Goal: Task Accomplishment & Management: Use online tool/utility

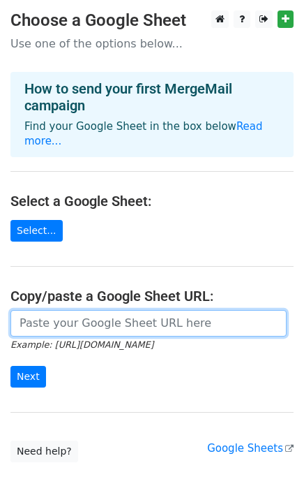
click at [64, 310] on input "url" at bounding box center [148, 323] width 276 height 27
paste input "https://docs.google.com/spreadsheets/d/1NO7XauUp4IPMCkYyM59qA3P308ZC6Kg0Ujac0YQ…"
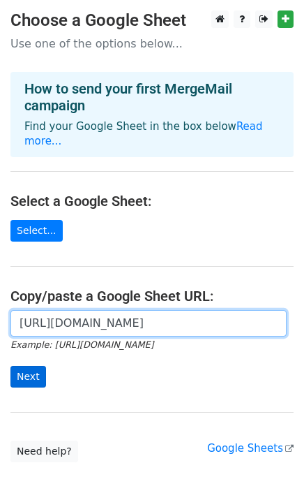
type input "https://docs.google.com/spreadsheets/d/1NO7XauUp4IPMCkYyM59qA3P308ZC6Kg0Ujac0YQ…"
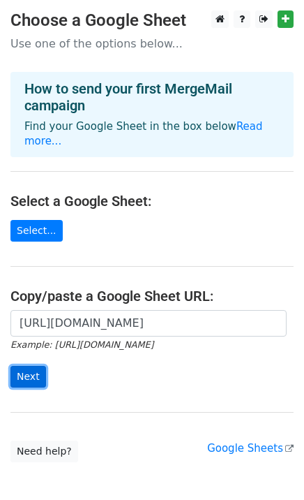
scroll to position [0, 0]
click at [35, 366] on input "Next" at bounding box center [28, 377] width 36 height 22
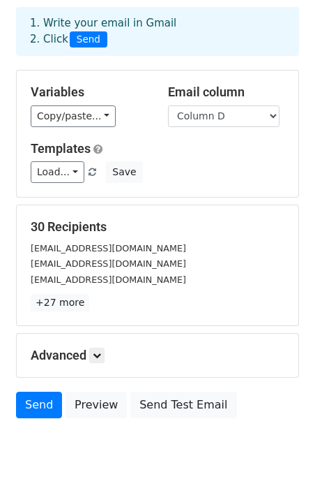
scroll to position [61, 0]
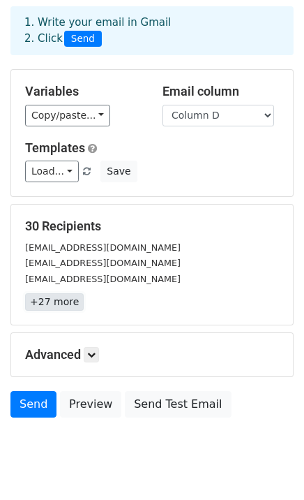
click at [59, 301] on link "+27 more" at bounding box center [54, 301] width 59 height 17
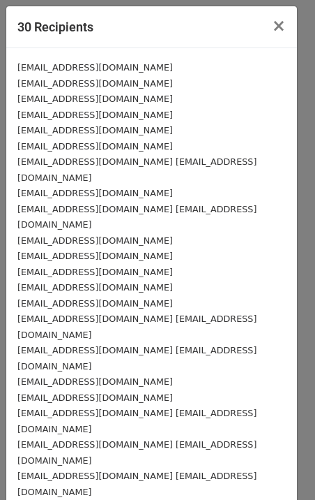
scroll to position [113, 0]
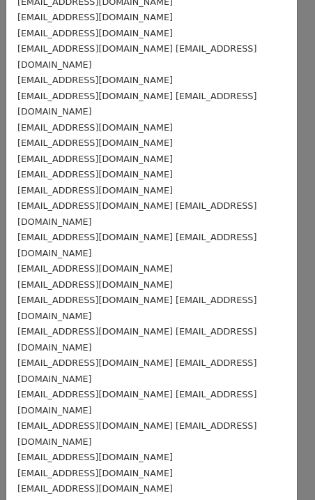
click at [132, 294] on small "[EMAIL_ADDRESS][DOMAIN_NAME] [EMAIL_ADDRESS][DOMAIN_NAME]" at bounding box center [136, 307] width 239 height 27
click at [107, 294] on small "[EMAIL_ADDRESS][DOMAIN_NAME] [EMAIL_ADDRESS][DOMAIN_NAME]" at bounding box center [136, 307] width 239 height 27
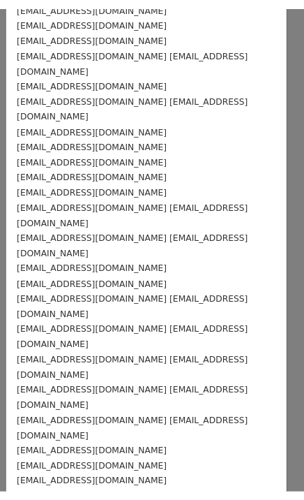
scroll to position [0, 0]
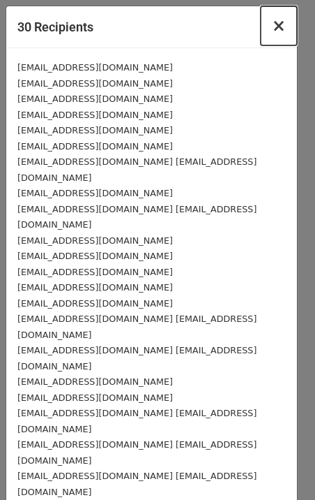
click at [272, 24] on span "×" at bounding box center [279, 26] width 14 height 20
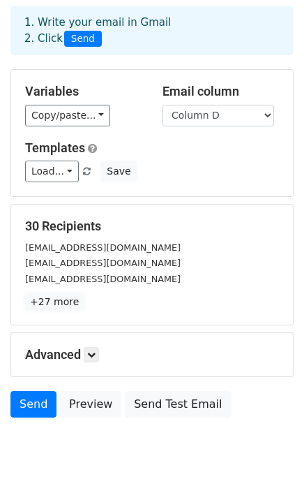
scroll to position [97, 0]
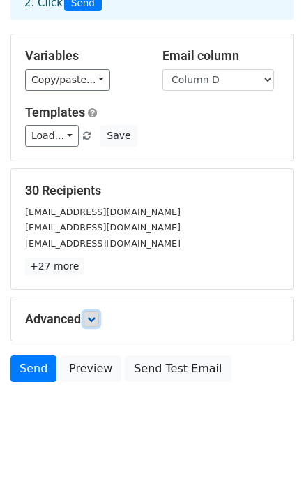
click at [91, 320] on icon at bounding box center [91, 319] width 8 height 8
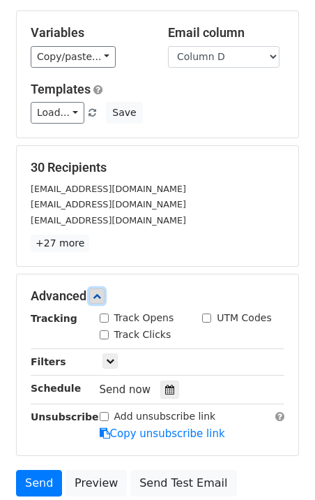
scroll to position [234, 0]
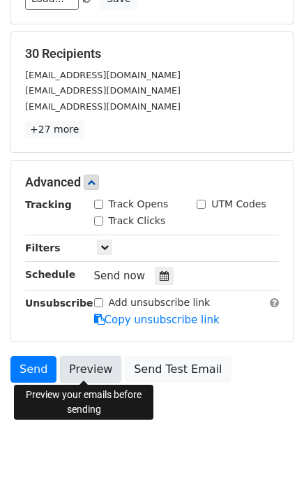
click at [96, 373] on link "Preview" at bounding box center [90, 369] width 61 height 27
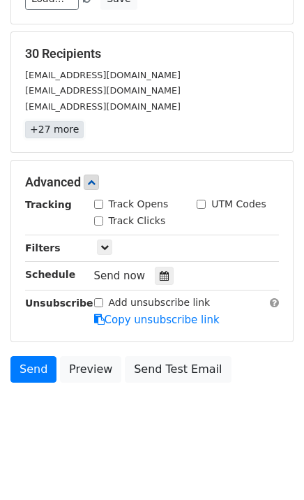
click at [61, 127] on link "+27 more" at bounding box center [54, 129] width 59 height 17
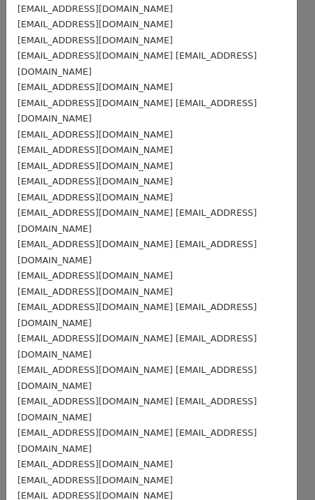
scroll to position [107, 0]
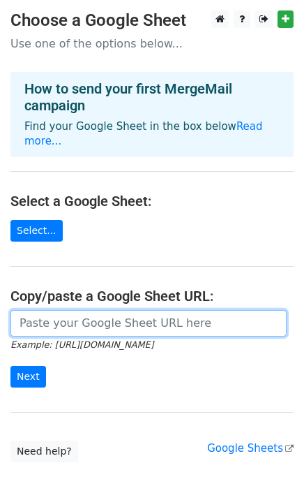
click at [82, 310] on input "url" at bounding box center [148, 323] width 276 height 27
paste input "[URL][DOMAIN_NAME]"
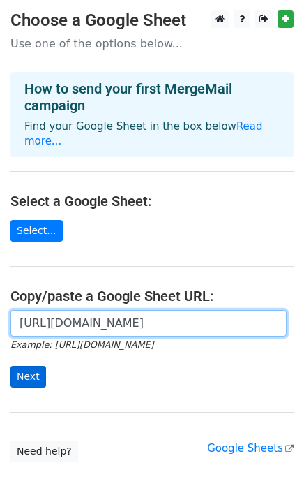
type input "https://docs.google.com/spreadsheets/d/1NO7XauUp4IPMCkYyM59qA3P308ZC6Kg0Ujac0YQ…"
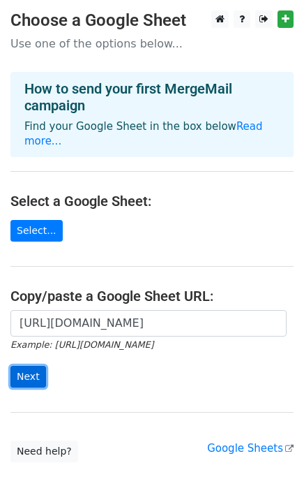
scroll to position [0, 0]
click at [30, 366] on input "Next" at bounding box center [28, 377] width 36 height 22
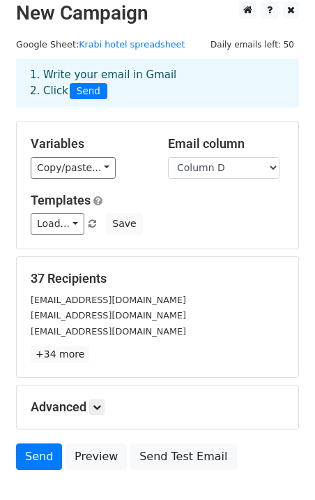
scroll to position [3, 0]
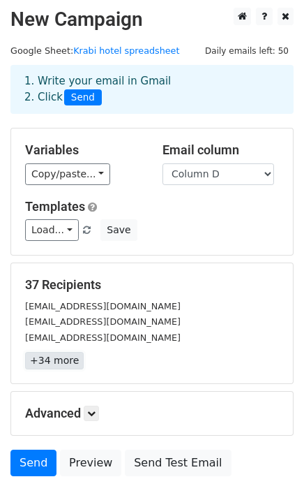
click at [53, 362] on link "+34 more" at bounding box center [54, 360] width 59 height 17
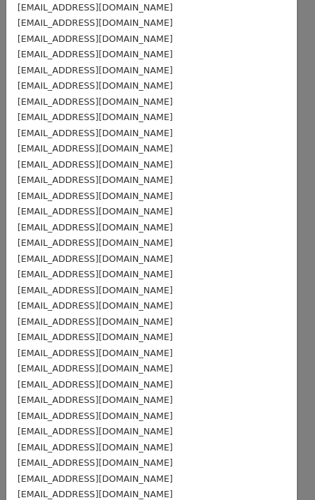
scroll to position [207, 0]
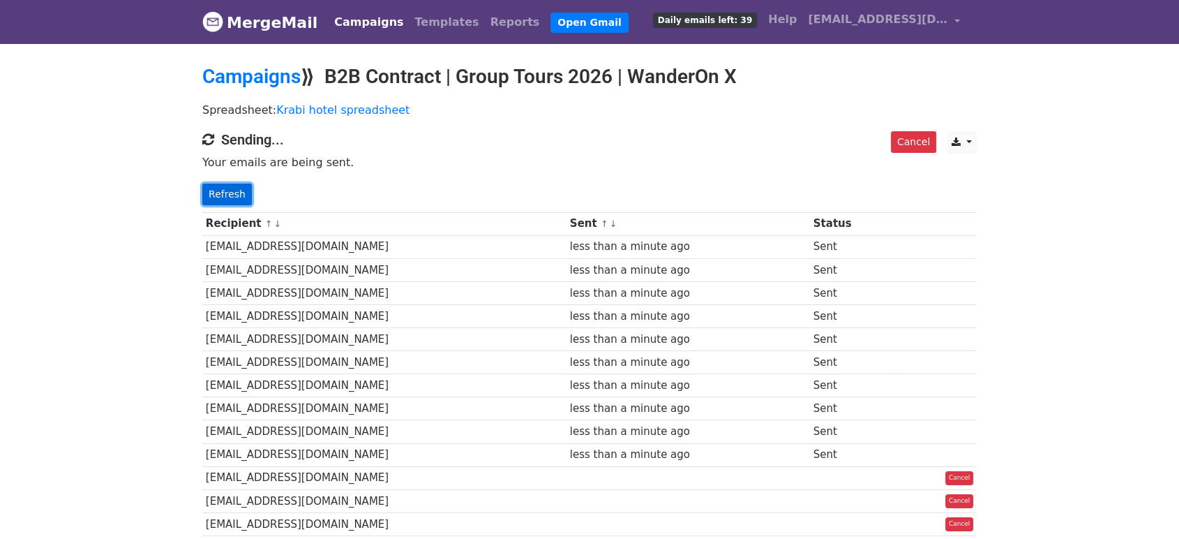
click at [229, 191] on link "Refresh" at bounding box center [227, 195] width 50 height 22
